Goal: Task Accomplishment & Management: Use online tool/utility

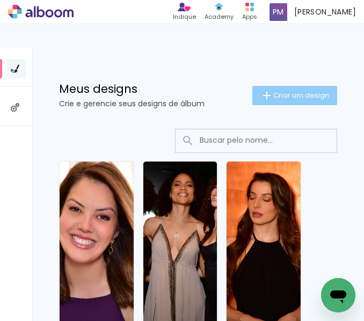
click at [273, 93] on span "Criar um design" at bounding box center [301, 95] width 56 height 7
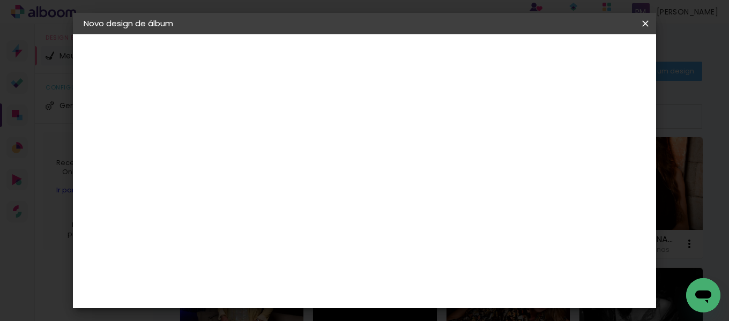
click at [259, 141] on input at bounding box center [259, 144] width 0 height 17
type input "3162 - ISABELA"
type paper-input "3162 - ISABELA"
type input "3162 - [PERSON_NAME] - MINIBOOK 40 FOTOS"
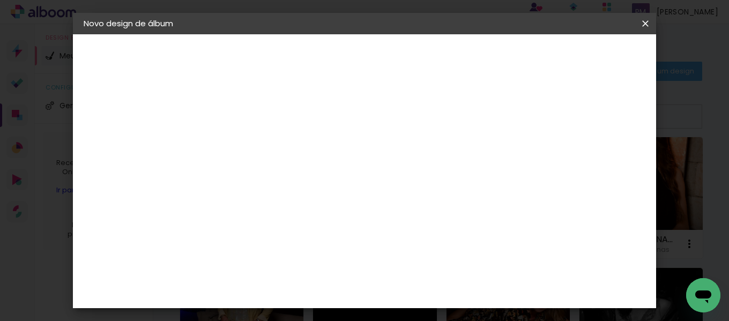
type paper-input "3162 - [PERSON_NAME] - MINIBOOK 40 FOTOS"
click at [0, 0] on slot "Avançar" at bounding box center [0, 0] width 0 height 0
click at [297, 206] on input at bounding box center [286, 203] width 108 height 13
type input "15"
type paper-input "15"
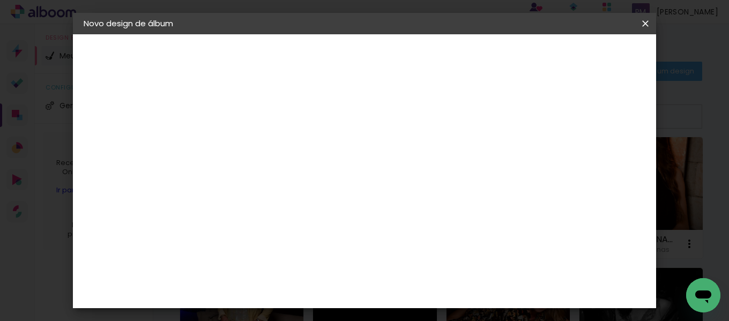
type input "1"
type input "15"
click at [271, 245] on div "Foto 15" at bounding box center [261, 244] width 19 height 17
click at [363, 65] on paper-button "Avançar" at bounding box center [405, 57] width 53 height 18
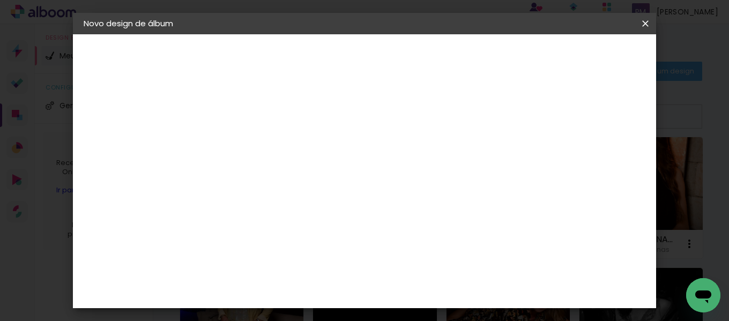
click at [331, 264] on span "15 × 20" at bounding box center [307, 278] width 50 height 28
click at [0, 0] on slot "Avançar" at bounding box center [0, 0] width 0 height 0
click at [363, 50] on paper-button "Iniciar design" at bounding box center [372, 61] width 46 height 26
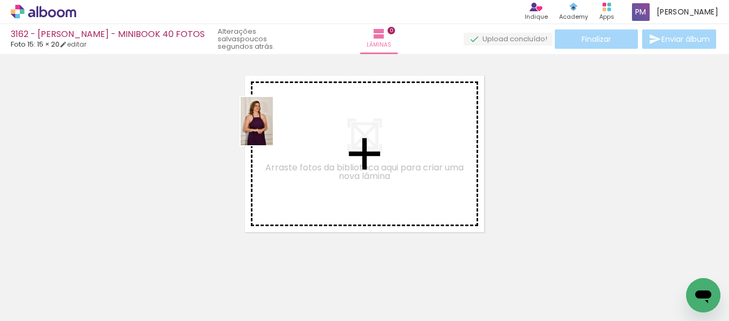
drag, startPoint x: 98, startPoint y: 274, endPoint x: 273, endPoint y: 129, distance: 227.0
click at [273, 129] on quentale-workspace at bounding box center [364, 160] width 729 height 321
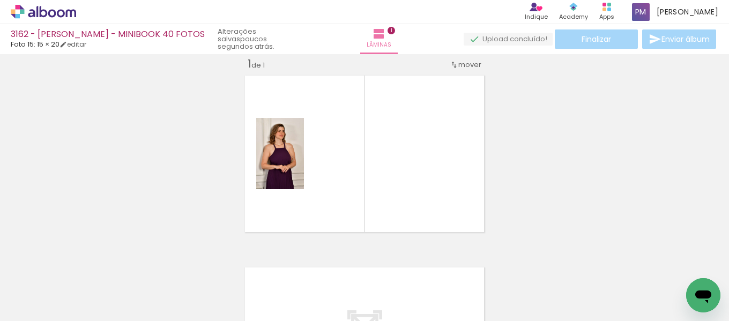
scroll to position [14, 0]
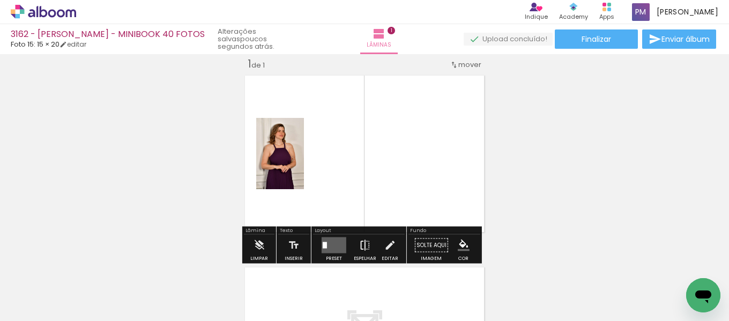
click at [362, 246] on iron-icon at bounding box center [365, 245] width 12 height 21
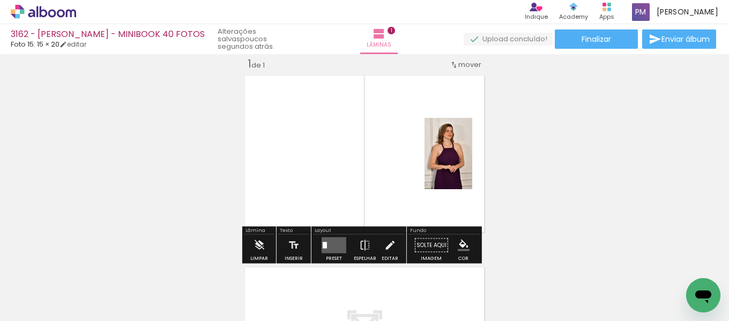
click at [326, 239] on quentale-layouter at bounding box center [334, 246] width 25 height 16
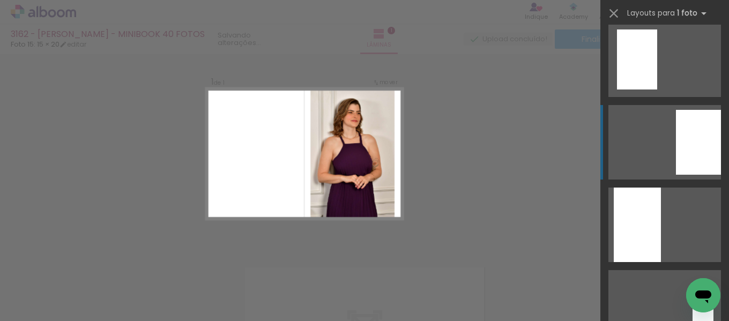
scroll to position [268, 0]
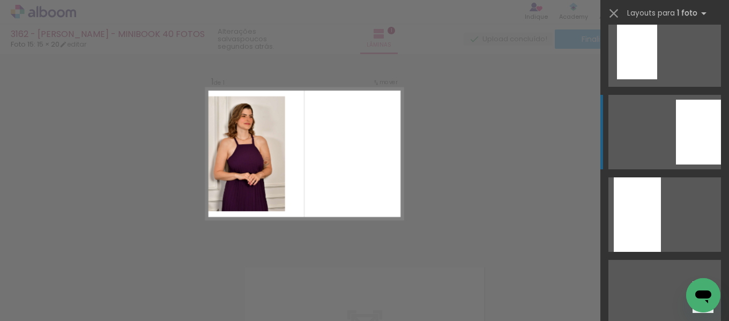
click at [363, 148] on div at bounding box center [698, 132] width 45 height 65
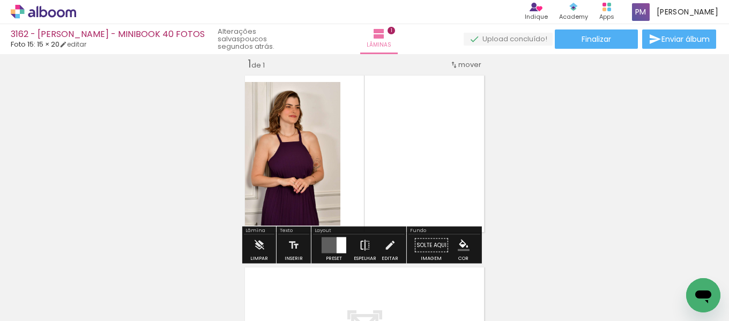
click at [363, 241] on iron-icon at bounding box center [365, 245] width 12 height 21
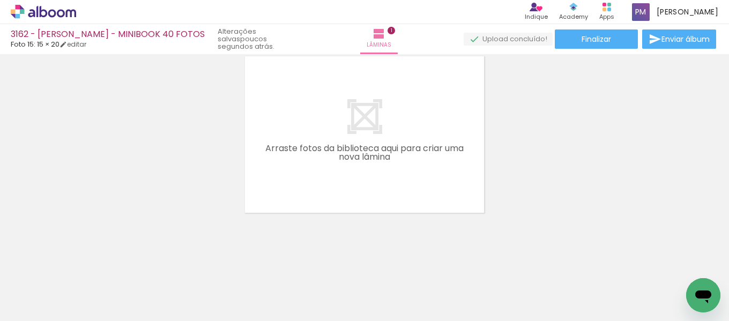
scroll to position [226, 0]
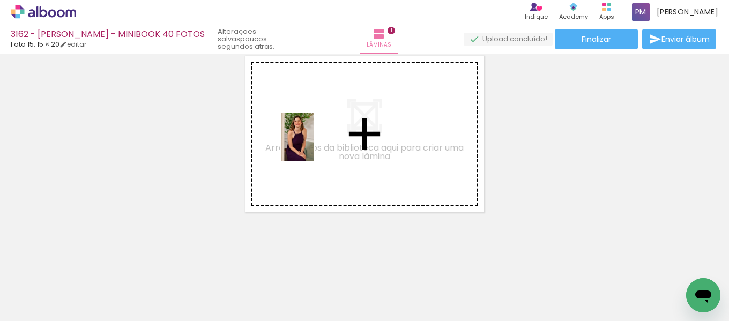
drag, startPoint x: 175, startPoint y: 277, endPoint x: 314, endPoint y: 145, distance: 191.6
click at [314, 145] on quentale-workspace at bounding box center [364, 160] width 729 height 321
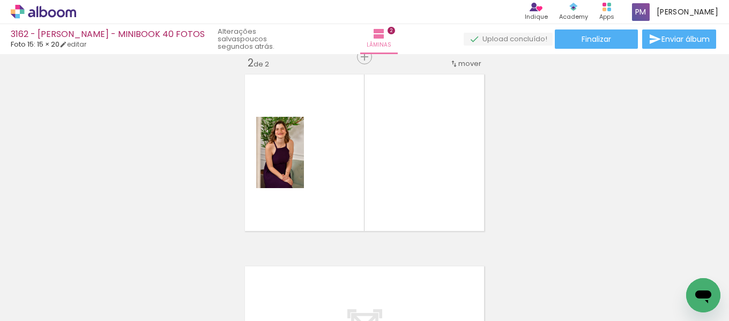
scroll to position [206, 0]
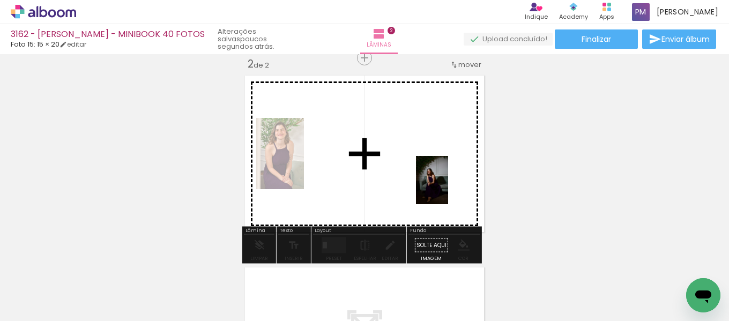
drag, startPoint x: 522, startPoint y: 253, endPoint x: 448, endPoint y: 188, distance: 98.4
click at [363, 188] on quentale-workspace at bounding box center [364, 160] width 729 height 321
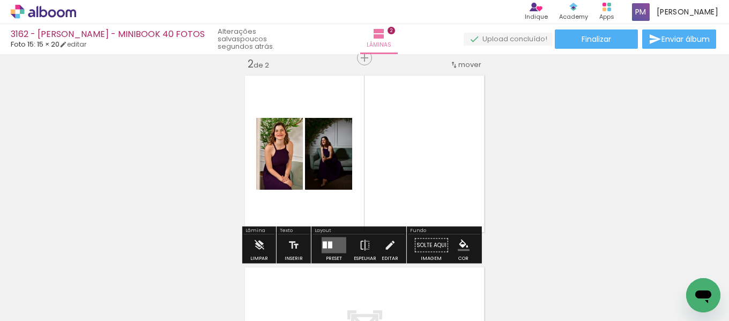
click at [323, 243] on div at bounding box center [325, 245] width 4 height 7
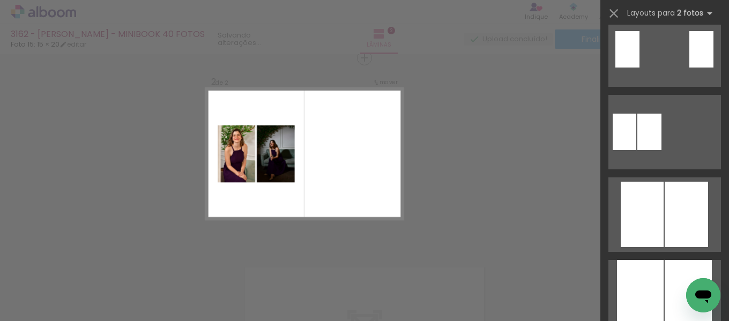
scroll to position [0, 0]
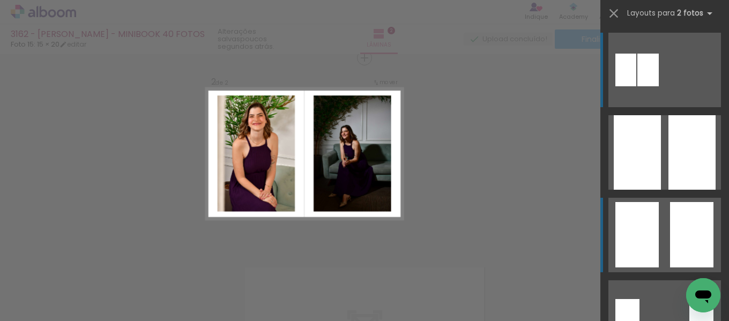
click at [363, 190] on div at bounding box center [692, 152] width 47 height 75
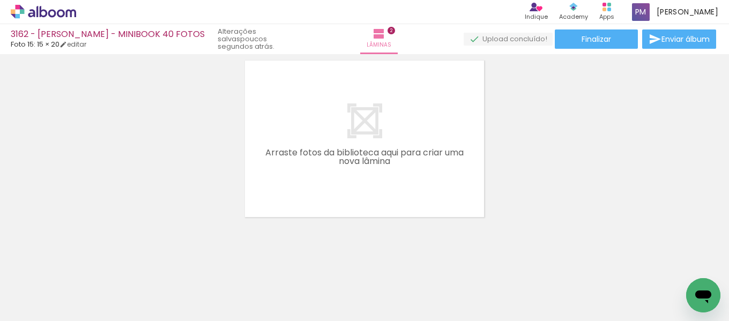
scroll to position [418, 0]
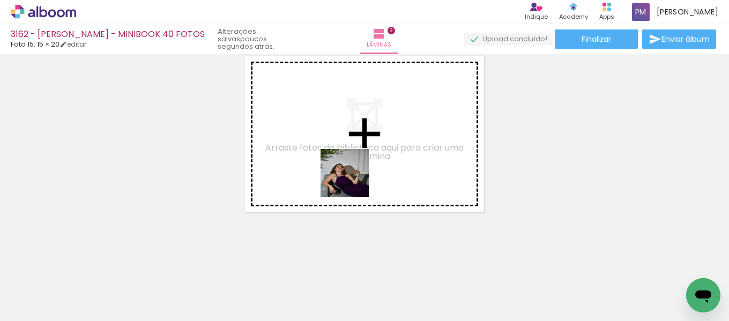
drag, startPoint x: 456, startPoint y: 277, endPoint x: 341, endPoint y: 180, distance: 150.7
click at [341, 180] on quentale-workspace at bounding box center [364, 160] width 729 height 321
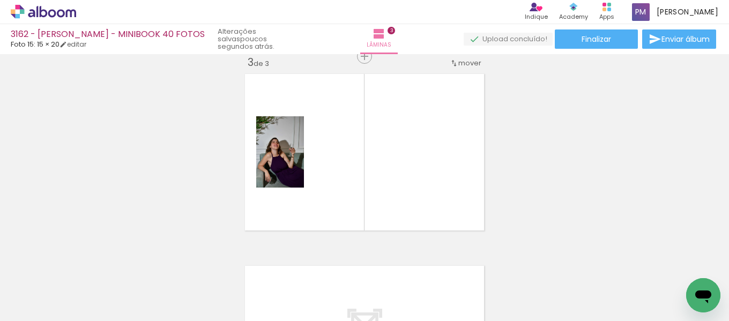
scroll to position [398, 0]
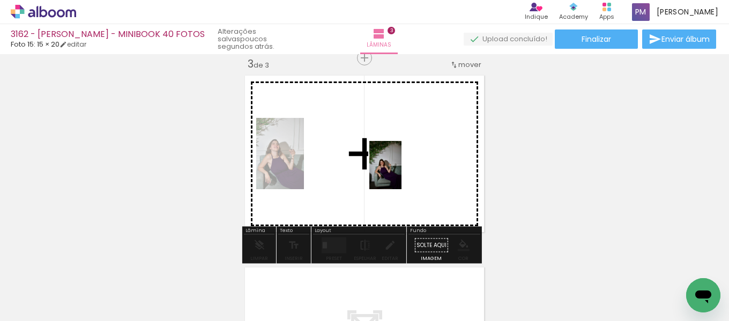
drag, startPoint x: 407, startPoint y: 281, endPoint x: 359, endPoint y: 286, distance: 48.0
click at [363, 173] on quentale-workspace at bounding box center [364, 160] width 729 height 321
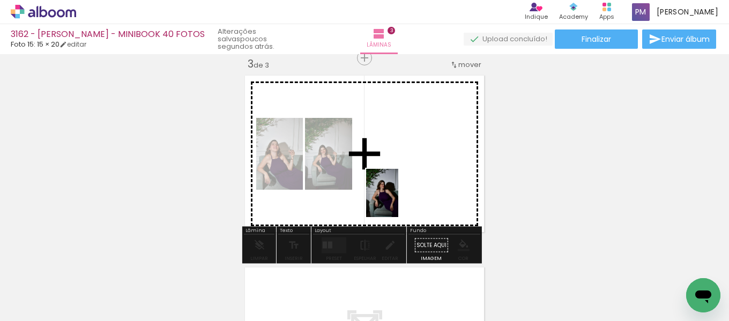
drag, startPoint x: 355, startPoint y: 291, endPoint x: 399, endPoint y: 201, distance: 99.5
click at [363, 201] on quentale-workspace at bounding box center [364, 160] width 729 height 321
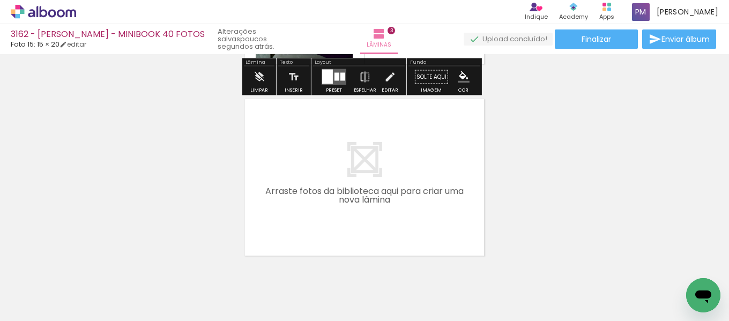
scroll to position [577, 0]
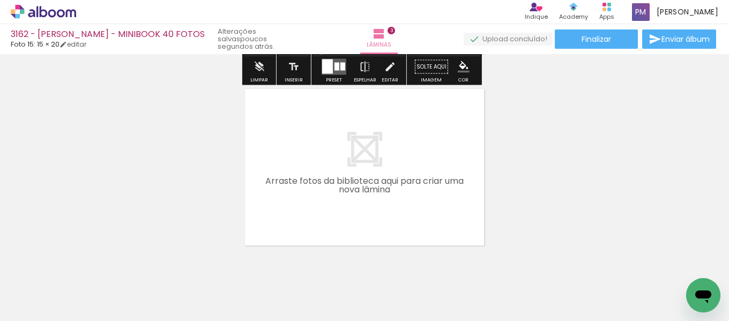
drag, startPoint x: 278, startPoint y: 291, endPoint x: 252, endPoint y: 260, distance: 40.7
click at [297, 184] on quentale-workspace at bounding box center [364, 160] width 729 height 321
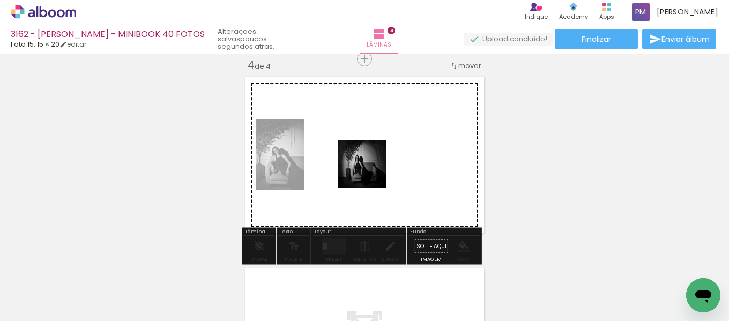
scroll to position [590, 0]
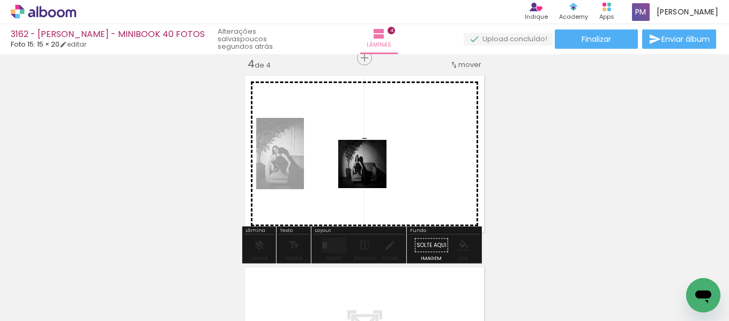
drag, startPoint x: 237, startPoint y: 282, endPoint x: 378, endPoint y: 224, distance: 152.2
click at [363, 170] on quentale-workspace at bounding box center [364, 160] width 729 height 321
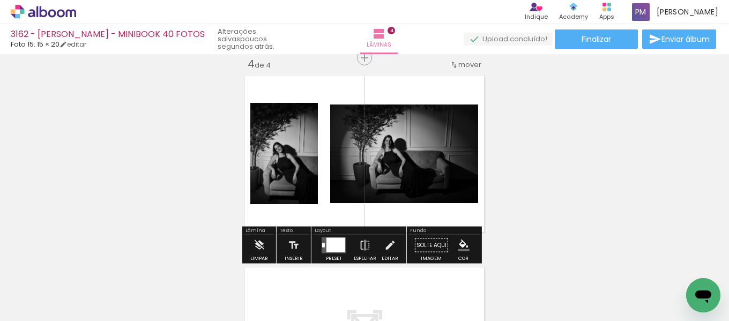
click at [363, 251] on iron-icon "color picker" at bounding box center [464, 246] width 12 height 12
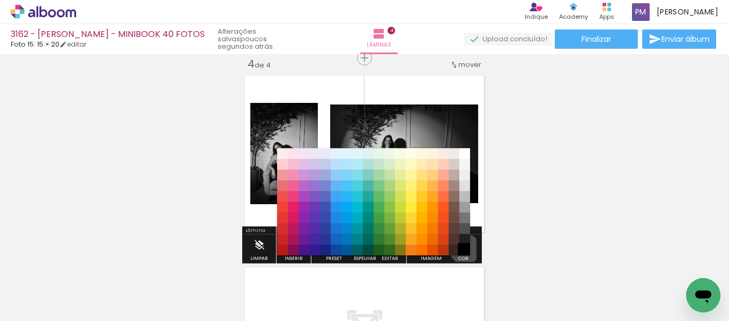
click at [363, 249] on paper-item "#000000" at bounding box center [465, 250] width 11 height 11
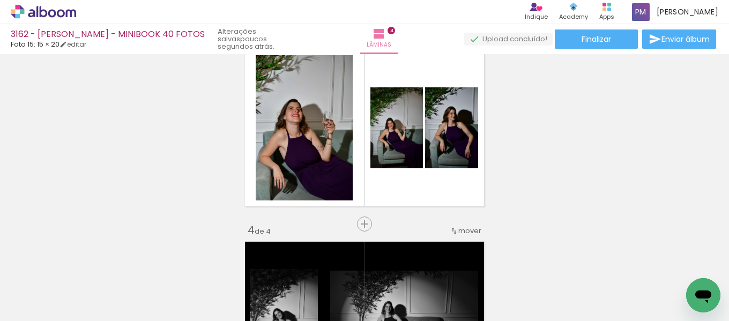
scroll to position [411, 0]
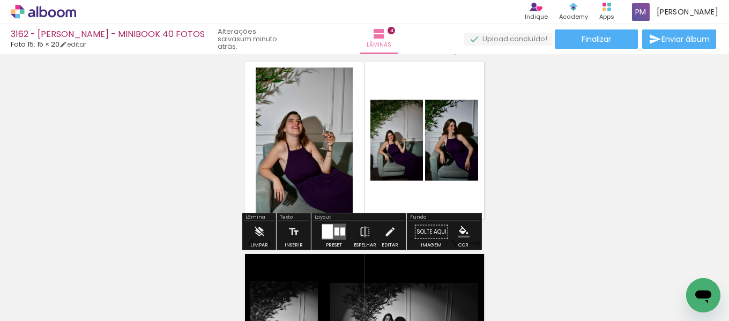
drag, startPoint x: 333, startPoint y: 231, endPoint x: 318, endPoint y: 248, distance: 23.2
click at [335, 230] on div at bounding box center [337, 232] width 5 height 8
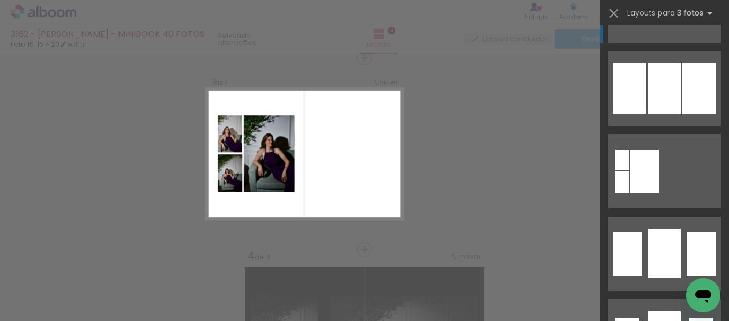
scroll to position [894, 0]
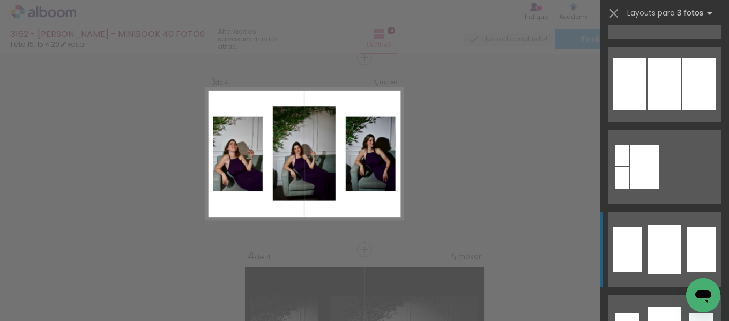
click at [363, 110] on div at bounding box center [665, 83] width 34 height 51
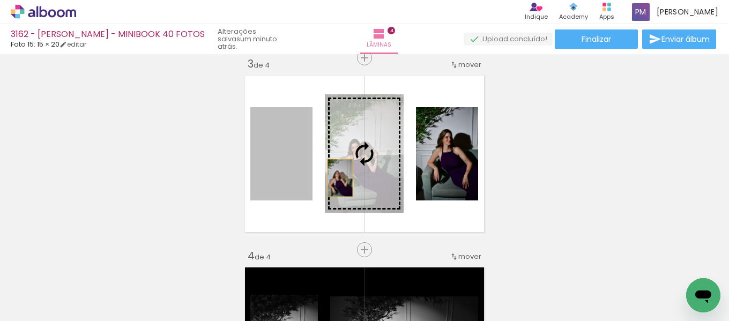
drag, startPoint x: 275, startPoint y: 185, endPoint x: 346, endPoint y: 177, distance: 71.7
click at [0, 0] on slot at bounding box center [0, 0] width 0 height 0
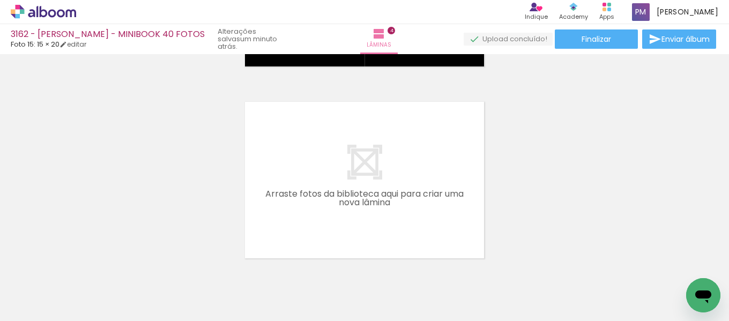
scroll to position [802, 0]
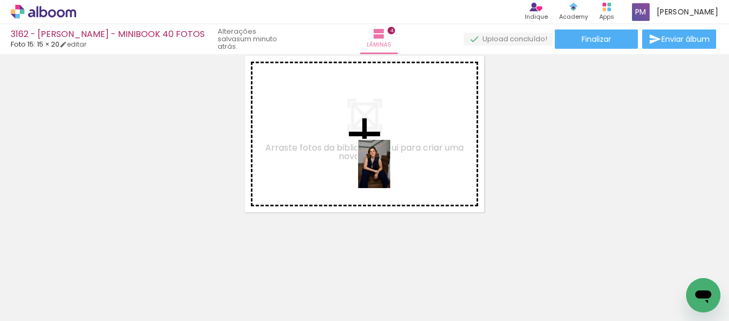
drag, startPoint x: 473, startPoint y: 282, endPoint x: 390, endPoint y: 172, distance: 136.8
click at [363, 172] on quentale-workspace at bounding box center [364, 160] width 729 height 321
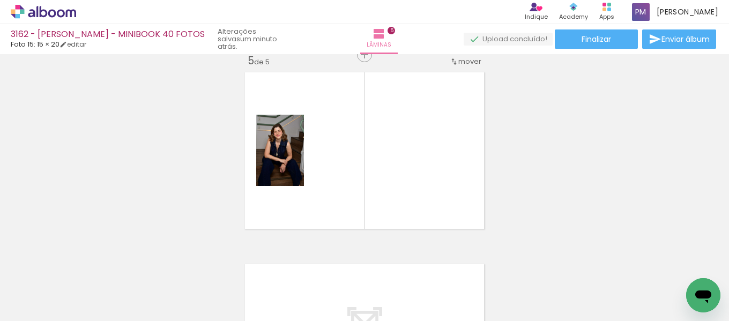
scroll to position [782, 0]
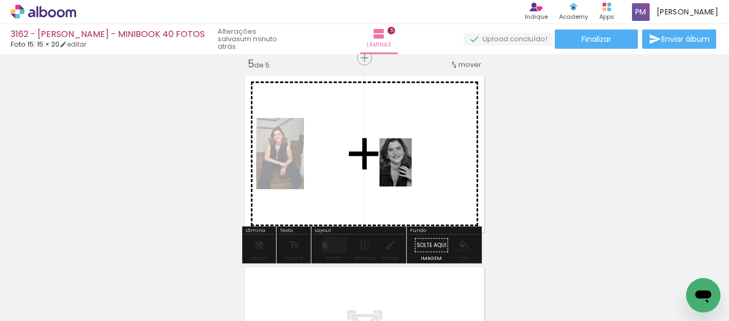
drag, startPoint x: 560, startPoint y: 287, endPoint x: 411, endPoint y: 170, distance: 189.5
click at [363, 170] on quentale-workspace at bounding box center [364, 160] width 729 height 321
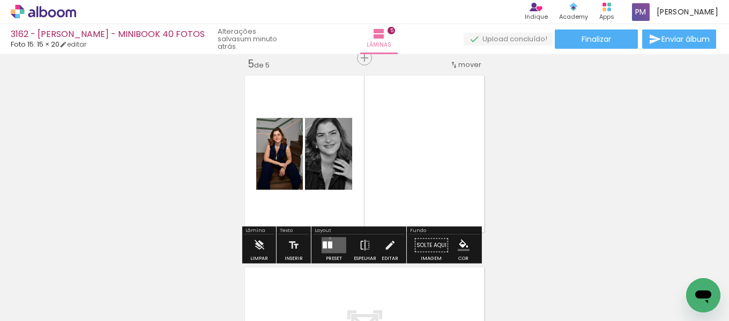
click at [328, 238] on quentale-layouter at bounding box center [334, 246] width 25 height 16
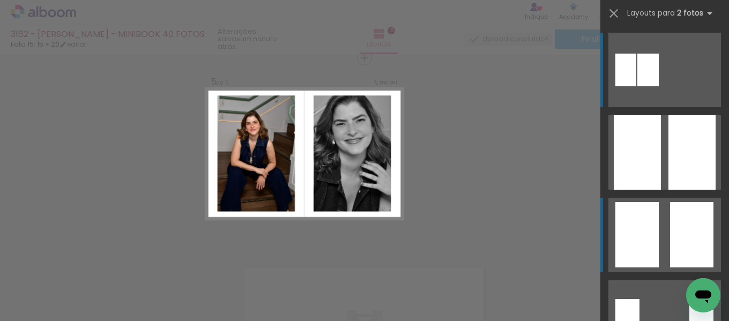
click at [363, 190] on div at bounding box center [692, 152] width 47 height 75
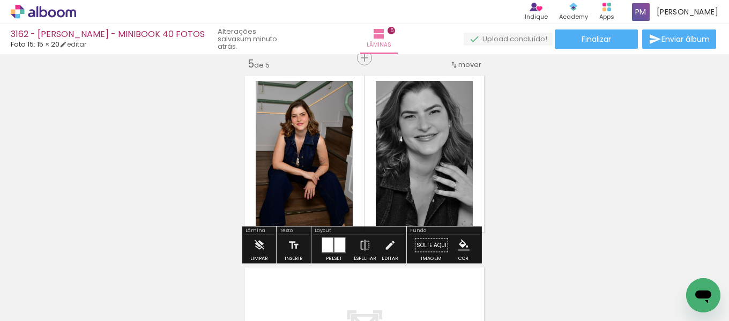
scroll to position [961, 0]
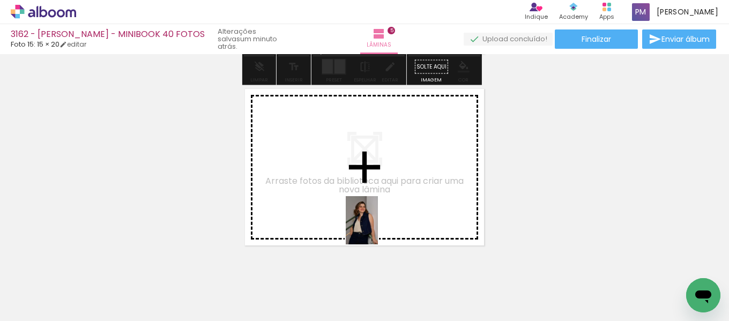
drag, startPoint x: 418, startPoint y: 296, endPoint x: 380, endPoint y: 276, distance: 42.7
click at [363, 228] on quentale-workspace at bounding box center [364, 160] width 729 height 321
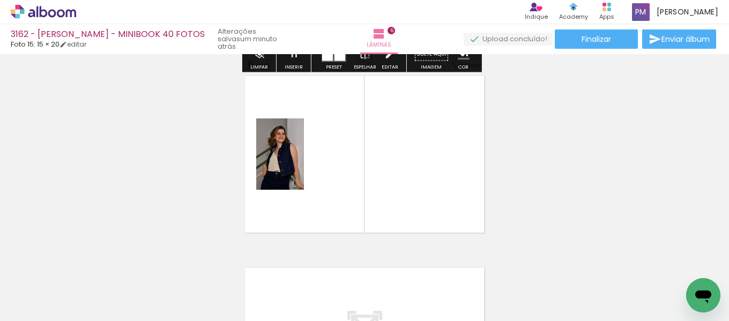
scroll to position [974, 0]
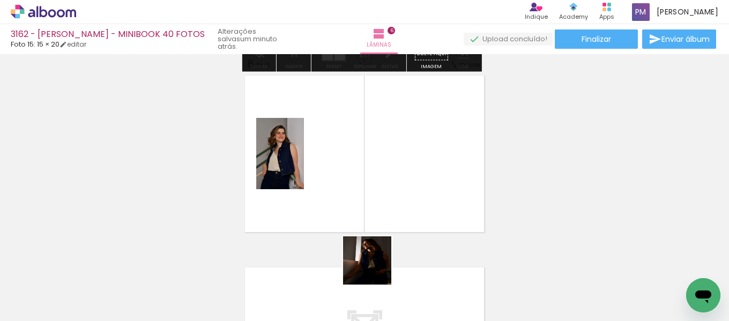
drag, startPoint x: 379, startPoint y: 282, endPoint x: 375, endPoint y: 269, distance: 13.9
click at [363, 269] on div at bounding box center [366, 285] width 35 height 53
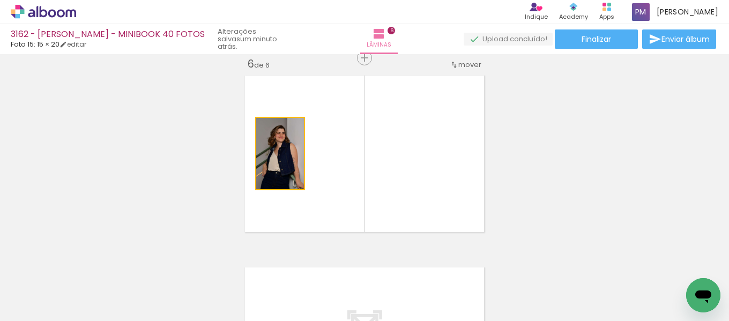
drag, startPoint x: 247, startPoint y: 157, endPoint x: 160, endPoint y: 161, distance: 86.5
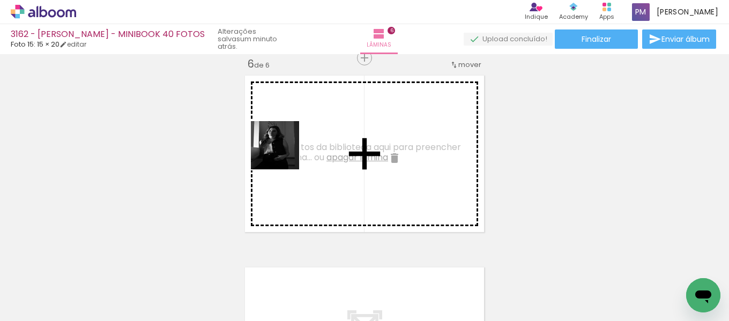
drag, startPoint x: 253, startPoint y: 281, endPoint x: 327, endPoint y: 268, distance: 75.7
click at [283, 158] on quentale-workspace at bounding box center [364, 160] width 729 height 321
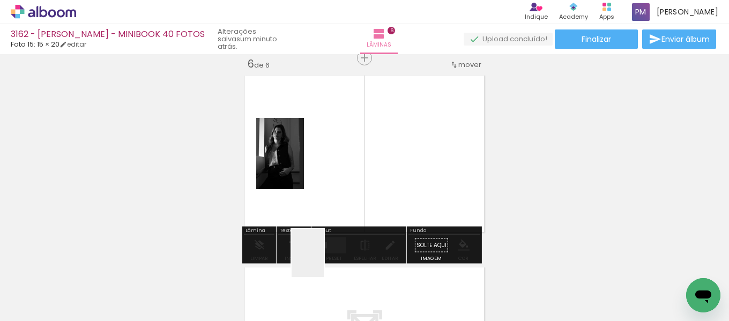
click at [319, 261] on quentale-thumb at bounding box center [307, 285] width 60 height 62
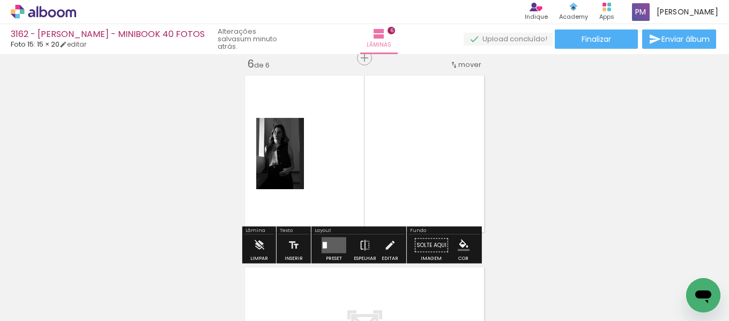
drag, startPoint x: 321, startPoint y: 286, endPoint x: 396, endPoint y: 295, distance: 75.6
click at [359, 154] on quentale-workspace at bounding box center [364, 160] width 729 height 321
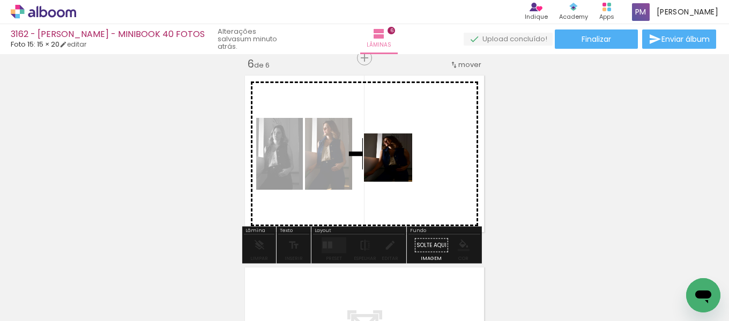
drag, startPoint x: 377, startPoint y: 255, endPoint x: 396, endPoint y: 166, distance: 91.1
click at [363, 166] on quentale-workspace at bounding box center [364, 160] width 729 height 321
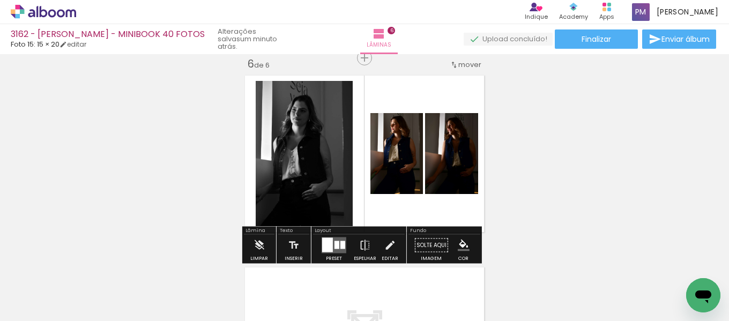
click at [328, 244] on div at bounding box center [327, 245] width 11 height 14
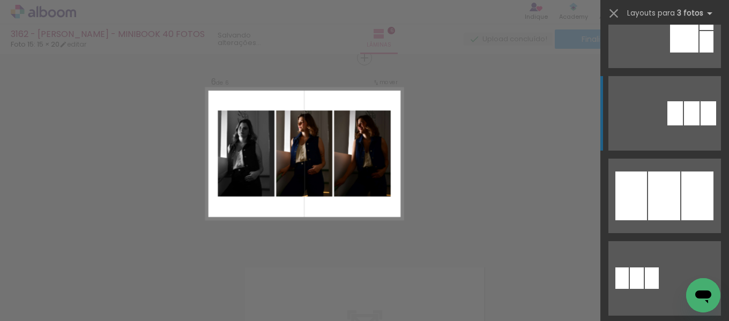
scroll to position [0, 0]
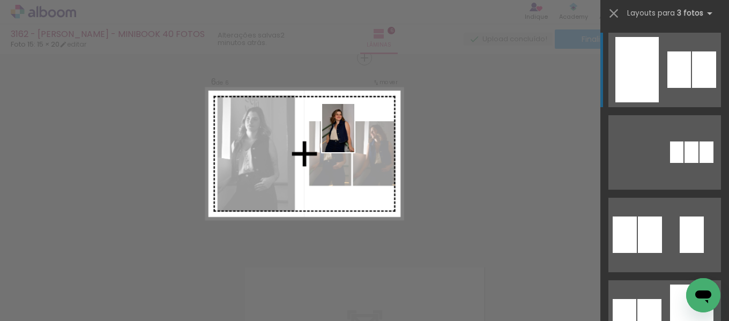
drag, startPoint x: 430, startPoint y: 286, endPoint x: 350, endPoint y: 156, distance: 152.4
click at [360, 139] on quentale-workspace at bounding box center [364, 160] width 729 height 321
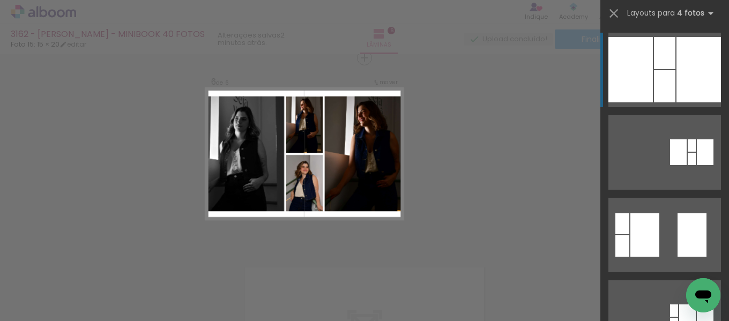
click at [0, 0] on slot "P&B" at bounding box center [0, 0] width 0 height 0
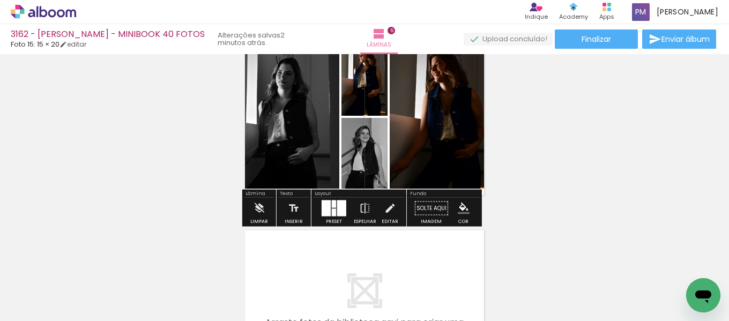
scroll to position [1064, 0]
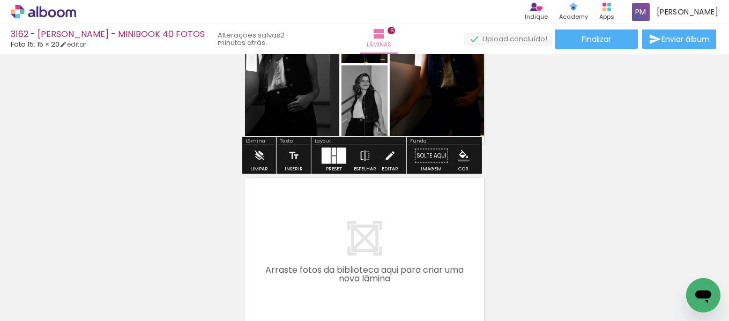
click at [0, 0] on slot "P&B" at bounding box center [0, 0] width 0 height 0
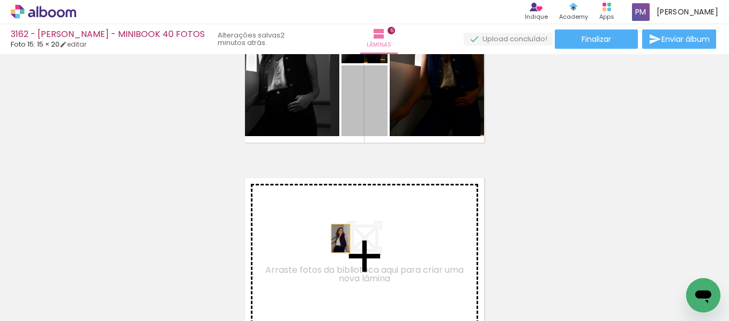
drag, startPoint x: 349, startPoint y: 117, endPoint x: 322, endPoint y: 245, distance: 130.4
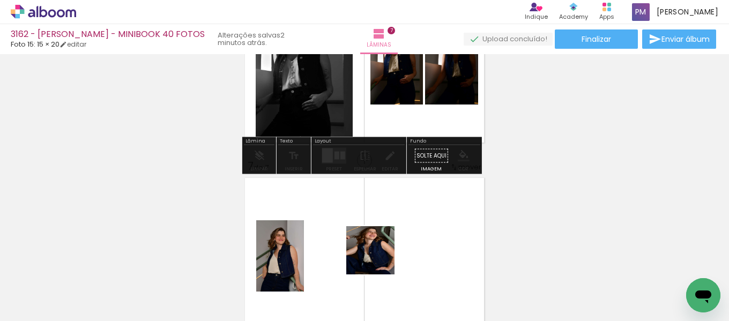
scroll to position [1166, 0]
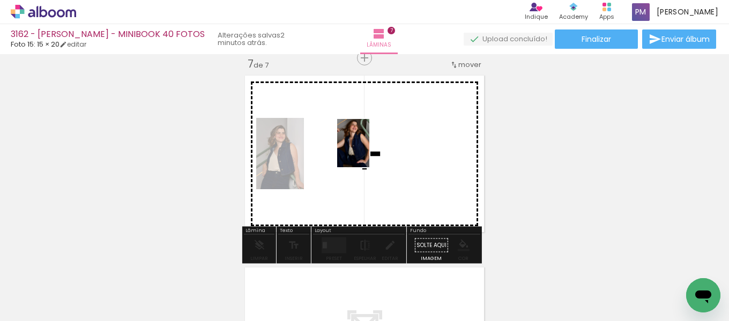
drag, startPoint x: 379, startPoint y: 291, endPoint x: 370, endPoint y: 151, distance: 139.8
click at [363, 151] on quentale-workspace at bounding box center [364, 160] width 729 height 321
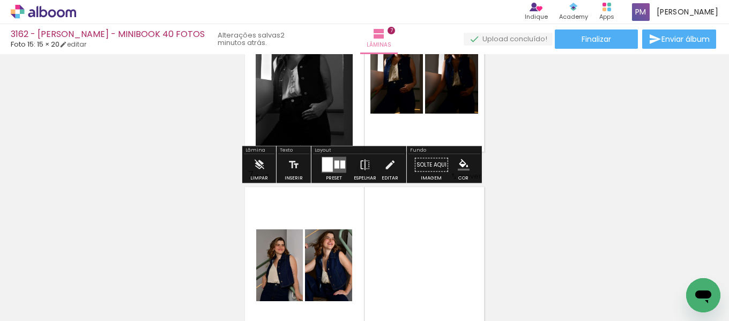
scroll to position [1076, 0]
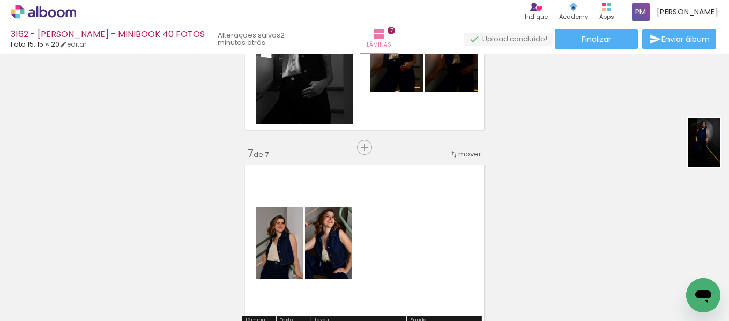
drag, startPoint x: 426, startPoint y: 291, endPoint x: 624, endPoint y: 182, distance: 225.9
click at [363, 182] on quentale-workspace at bounding box center [364, 160] width 729 height 321
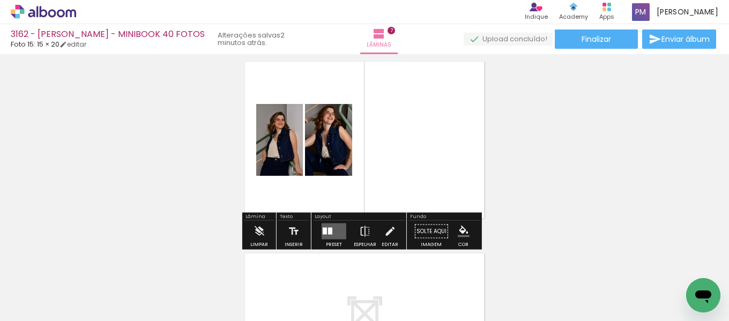
scroll to position [1256, 0]
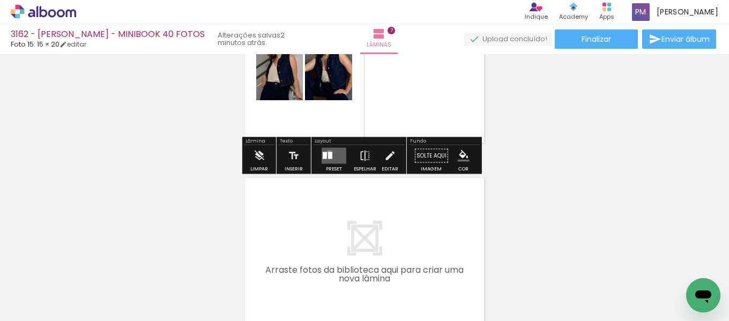
click at [328, 153] on div at bounding box center [330, 155] width 4 height 7
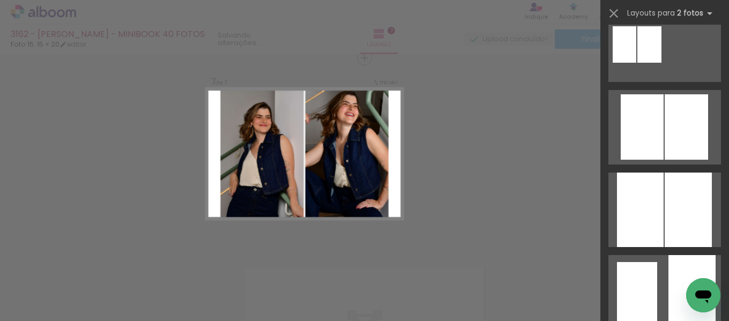
scroll to position [358, 0]
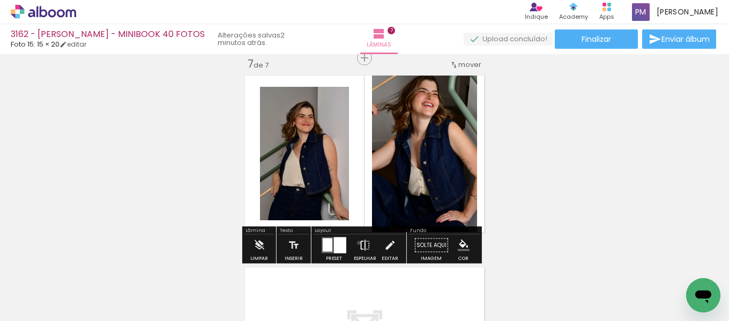
click at [359, 243] on iron-icon at bounding box center [365, 245] width 12 height 21
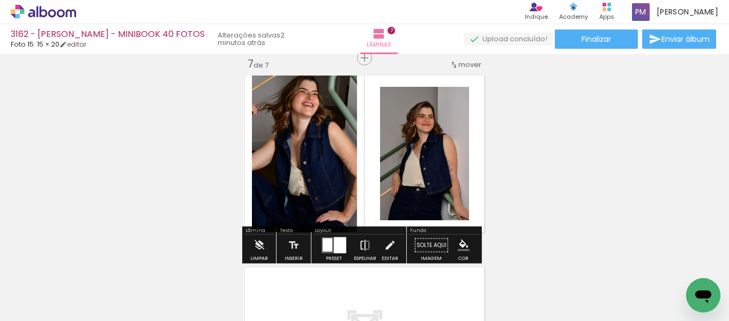
click at [363, 242] on iron-icon at bounding box center [365, 245] width 12 height 21
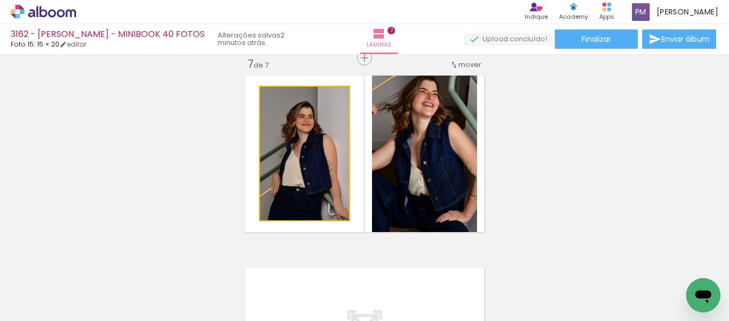
drag, startPoint x: 334, startPoint y: 191, endPoint x: 389, endPoint y: 191, distance: 55.2
click at [0, 0] on slot at bounding box center [0, 0] width 0 height 0
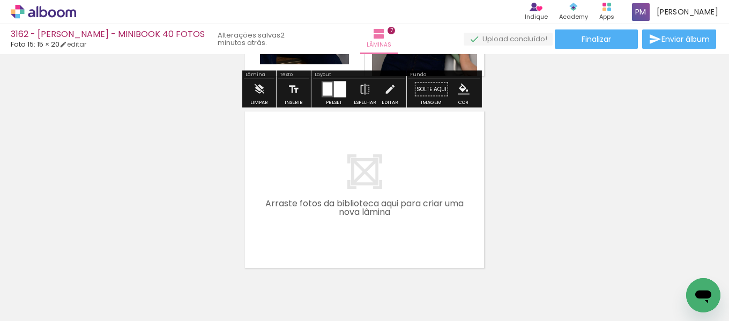
scroll to position [1345, 0]
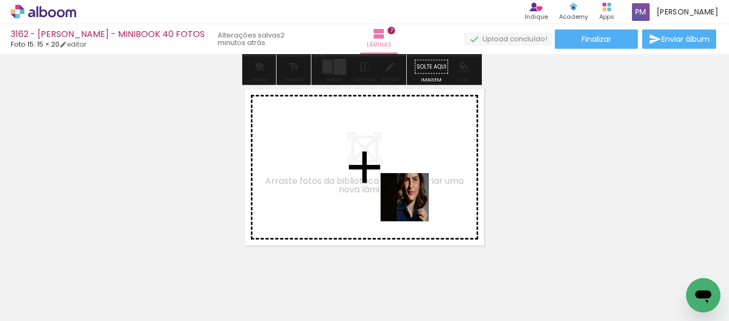
drag, startPoint x: 474, startPoint y: 290, endPoint x: 442, endPoint y: 287, distance: 31.7
click at [363, 205] on quentale-workspace at bounding box center [364, 160] width 729 height 321
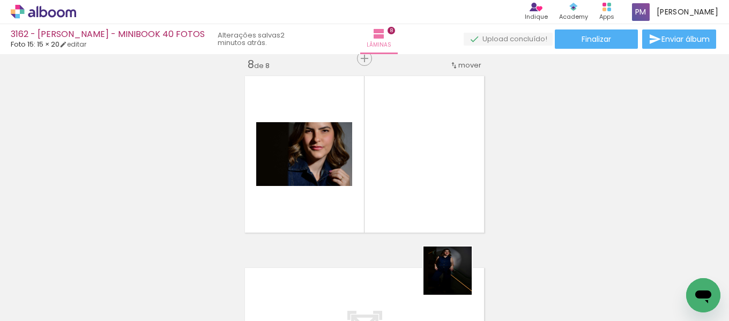
scroll to position [1358, 0]
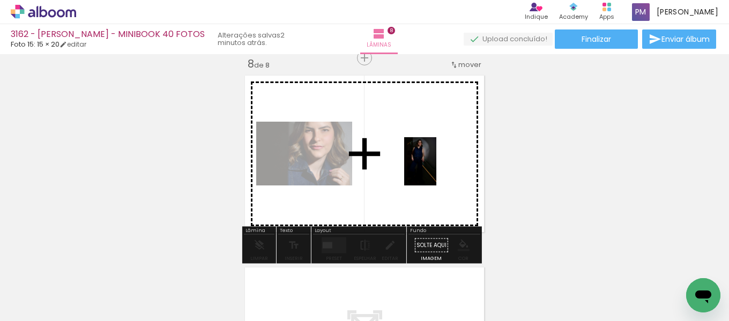
drag, startPoint x: 456, startPoint y: 279, endPoint x: 437, endPoint y: 169, distance: 111.1
click at [363, 169] on quentale-workspace at bounding box center [364, 160] width 729 height 321
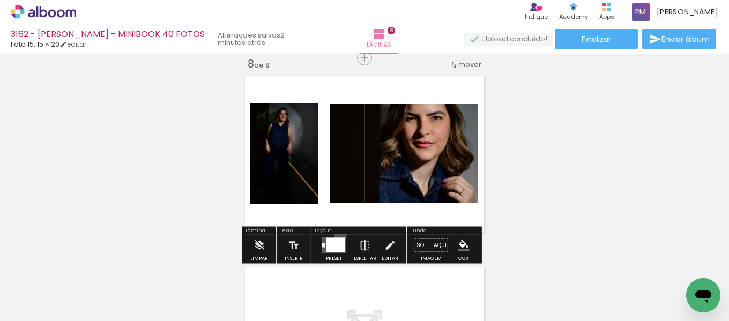
drag, startPoint x: 338, startPoint y: 235, endPoint x: 437, endPoint y: 207, distance: 102.6
click at [337, 235] on div at bounding box center [334, 245] width 29 height 21
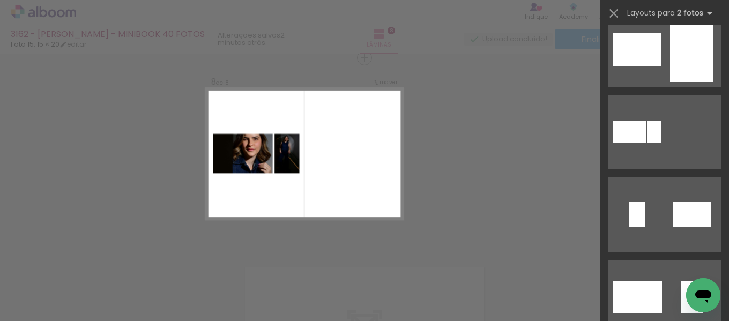
scroll to position [536, 0]
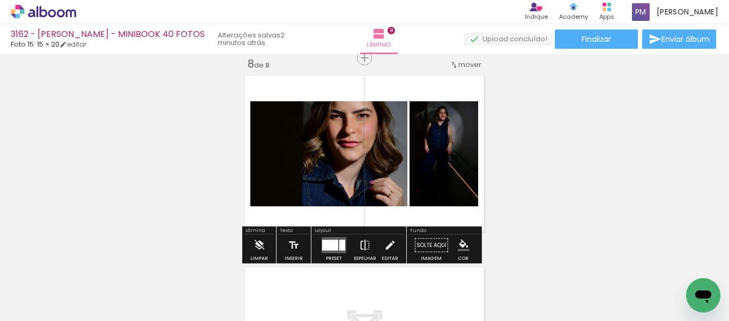
click at [363, 240] on iron-icon at bounding box center [365, 245] width 12 height 21
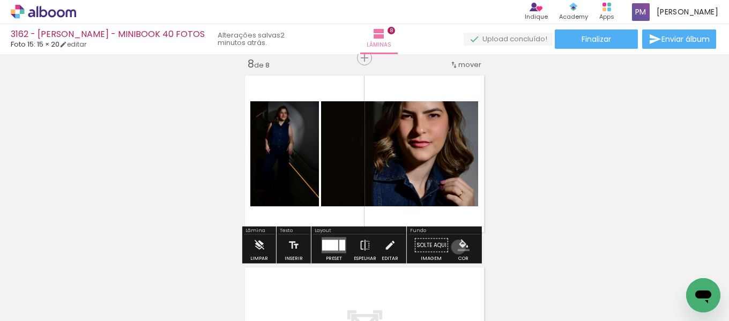
click at [363, 247] on iron-icon "color picker" at bounding box center [464, 246] width 12 height 12
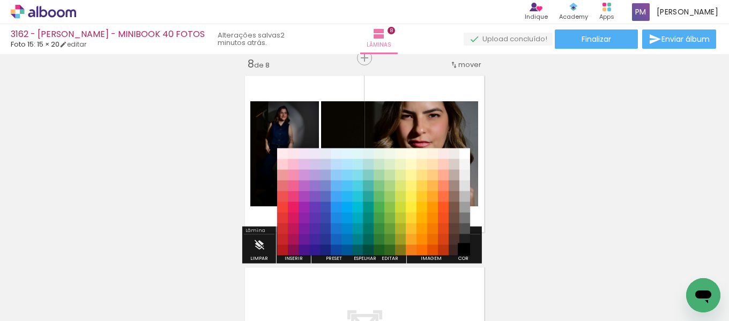
click at [363, 247] on paper-item "#000000" at bounding box center [465, 250] width 11 height 11
click at [0, 0] on slot "#ffebee #ffcdd2 #ef9a9a #e57373 #ef5350 #f44336 #e53935 #d32f2f #c62828 #b71c1c…" at bounding box center [0, 0] width 0 height 0
click at [363, 242] on paper-item "#212121" at bounding box center [465, 239] width 11 height 11
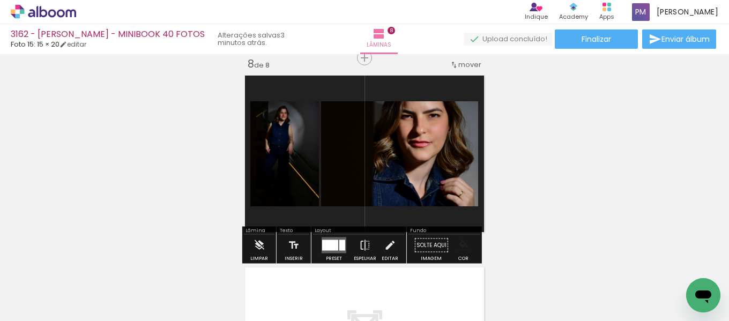
click at [363, 249] on iron-icon "color picker" at bounding box center [464, 246] width 12 height 12
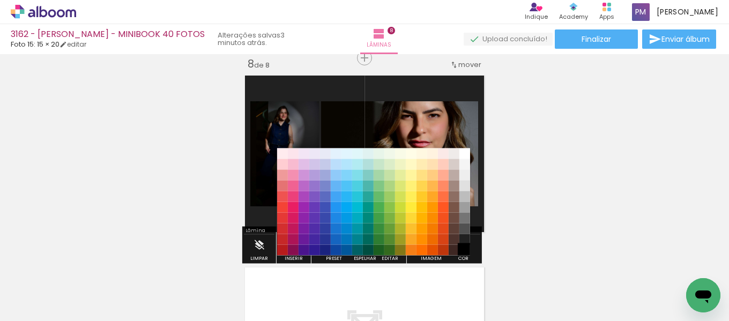
click at [363, 250] on paper-item "#000000" at bounding box center [465, 250] width 11 height 11
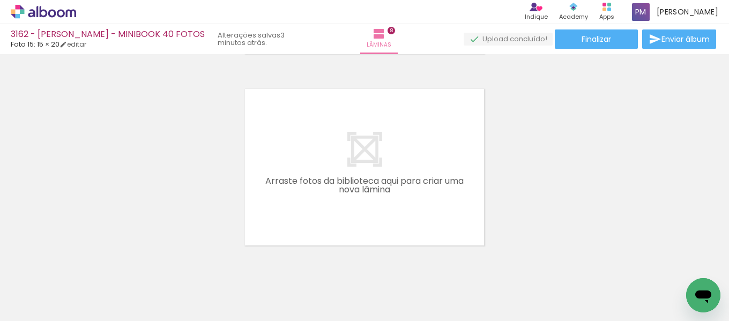
scroll to position [0, 829]
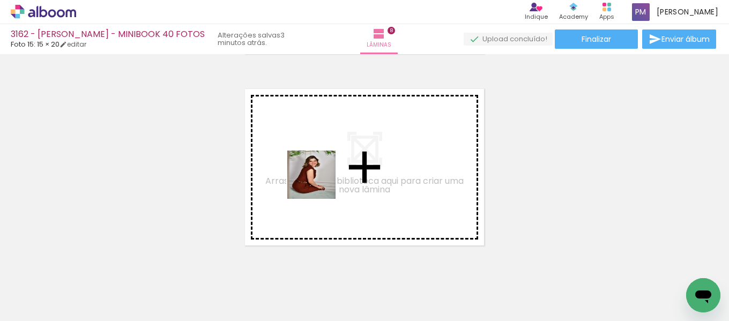
drag, startPoint x: 310, startPoint y: 279, endPoint x: 380, endPoint y: 315, distance: 78.2
click at [319, 182] on quentale-workspace at bounding box center [364, 160] width 729 height 321
